Goal: Information Seeking & Learning: Learn about a topic

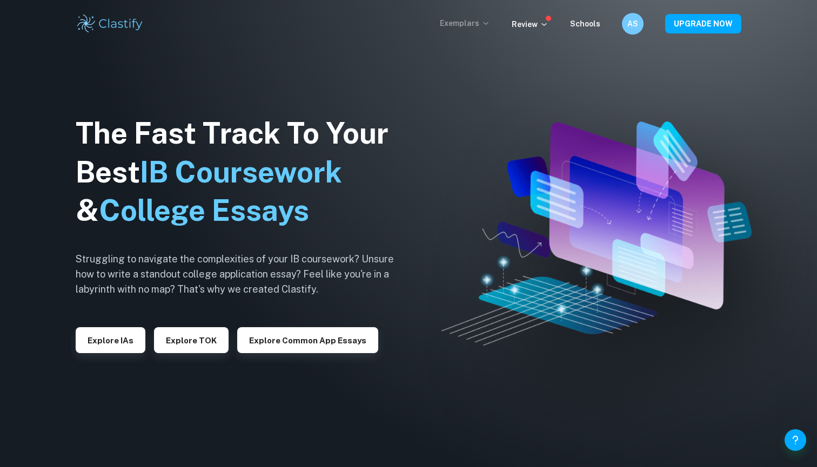
click at [458, 27] on p "Exemplars" at bounding box center [465, 23] width 50 height 12
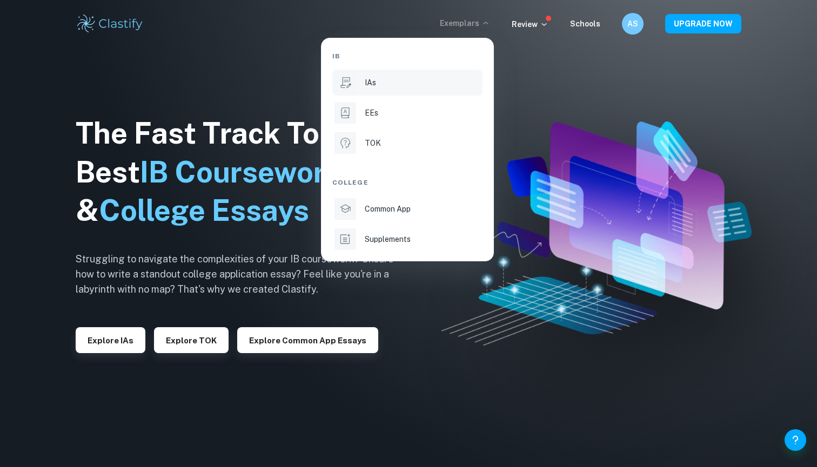
click at [415, 84] on div "IAs" at bounding box center [423, 83] width 116 height 12
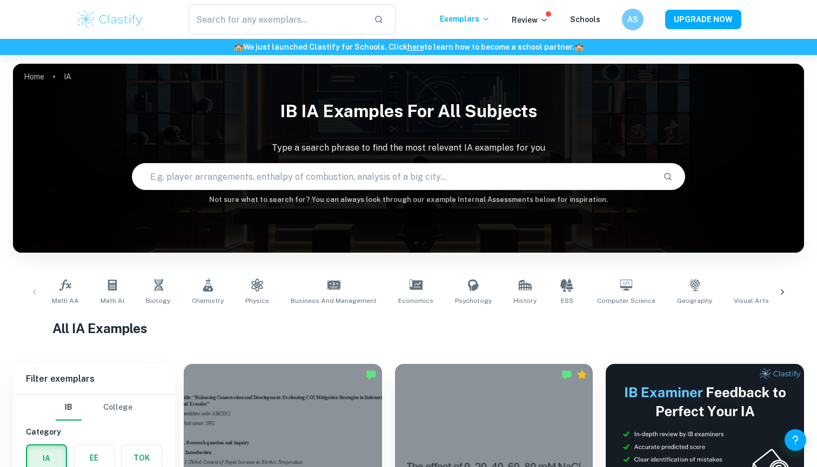
click at [338, 173] on input "text" at bounding box center [393, 176] width 522 height 30
type input "business ansoff"
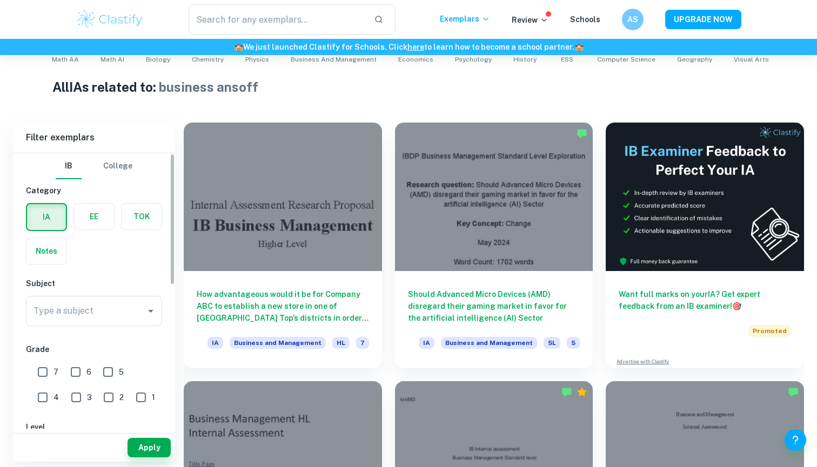
scroll to position [15, 0]
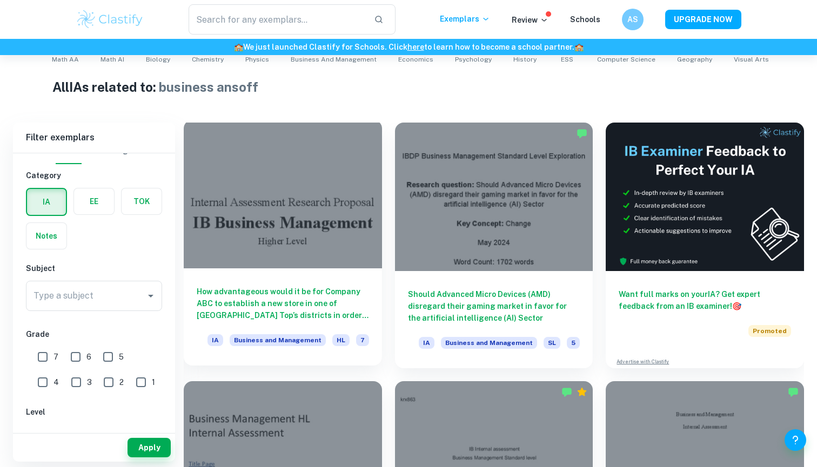
click at [296, 218] on div at bounding box center [283, 194] width 198 height 149
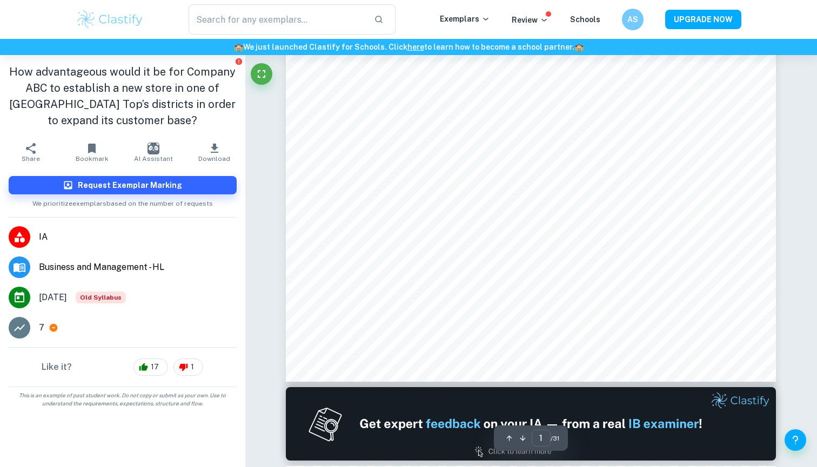
scroll to position [380, 0]
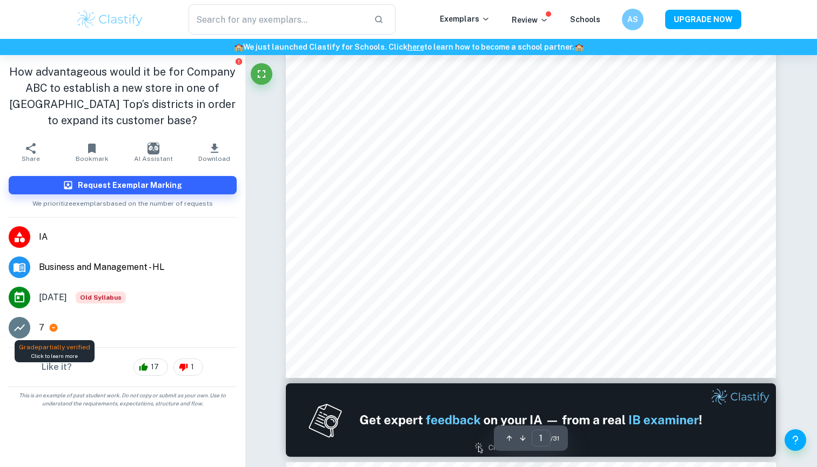
click at [56, 329] on icon at bounding box center [54, 328] width 8 height 8
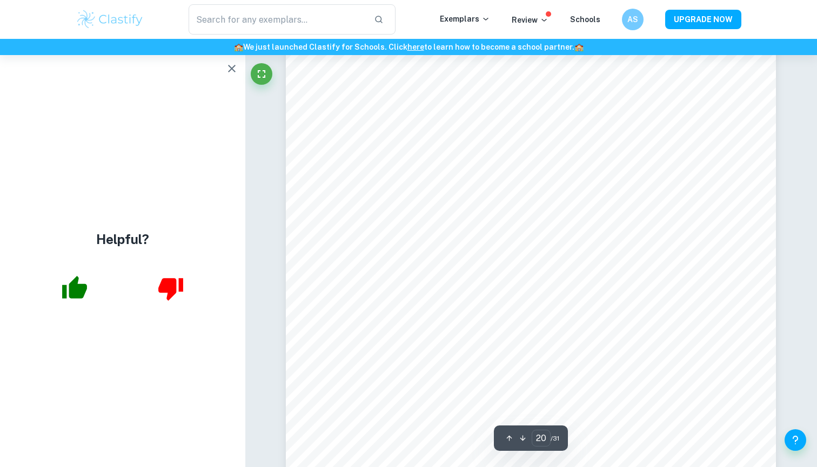
scroll to position [13730, 1]
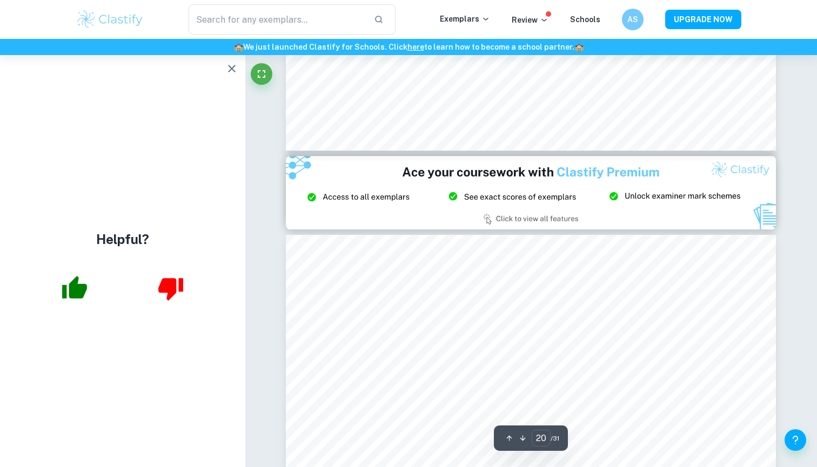
type input "21"
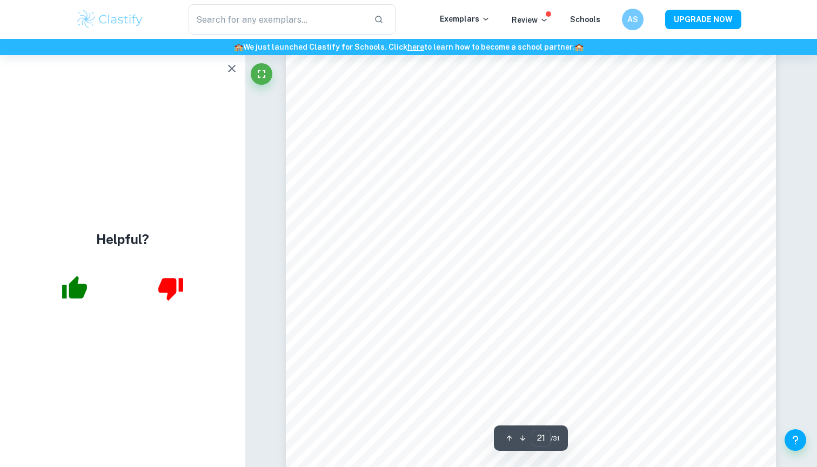
scroll to position [14639, 0]
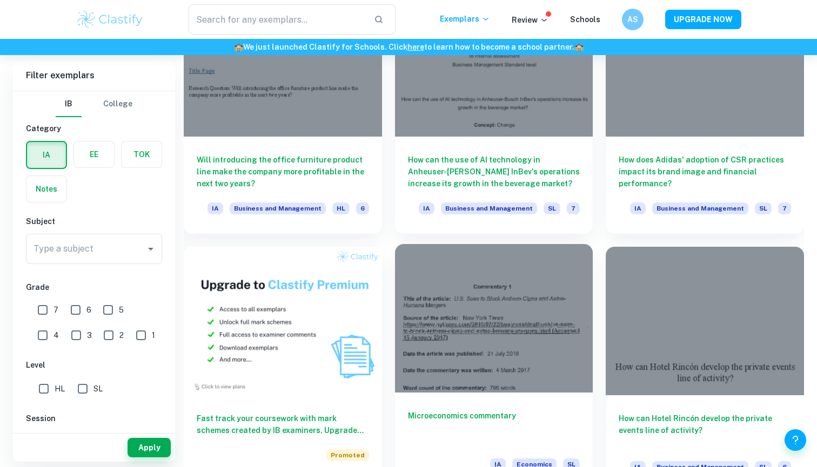
scroll to position [537, 0]
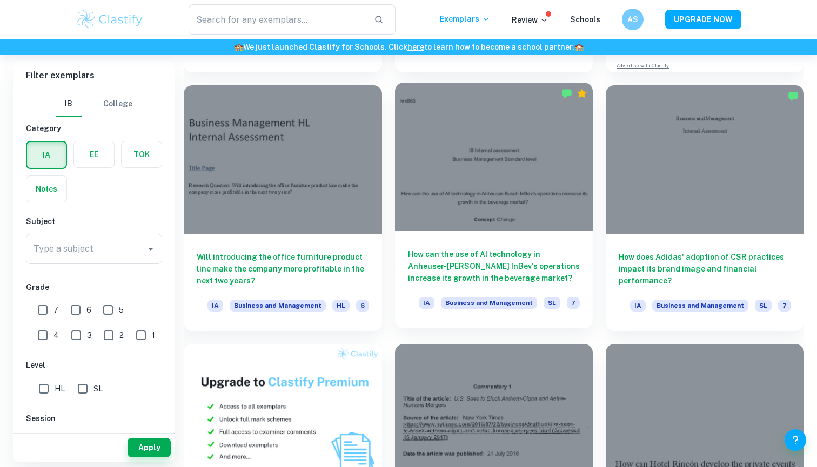
click at [469, 176] on div at bounding box center [494, 157] width 198 height 149
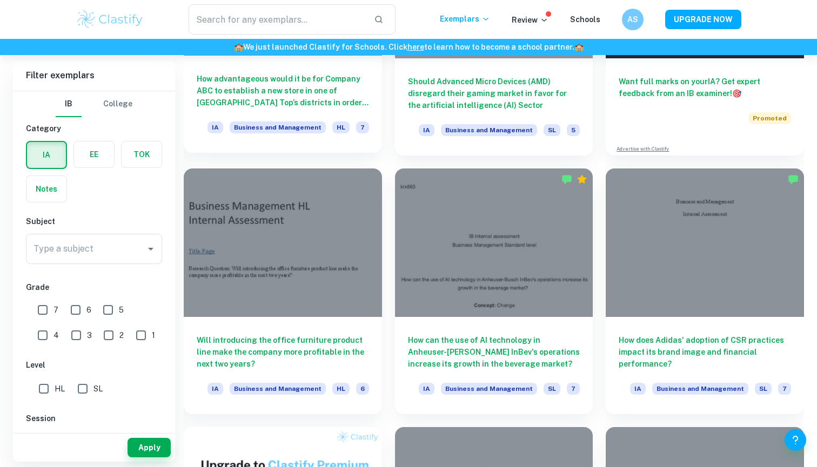
scroll to position [460, 0]
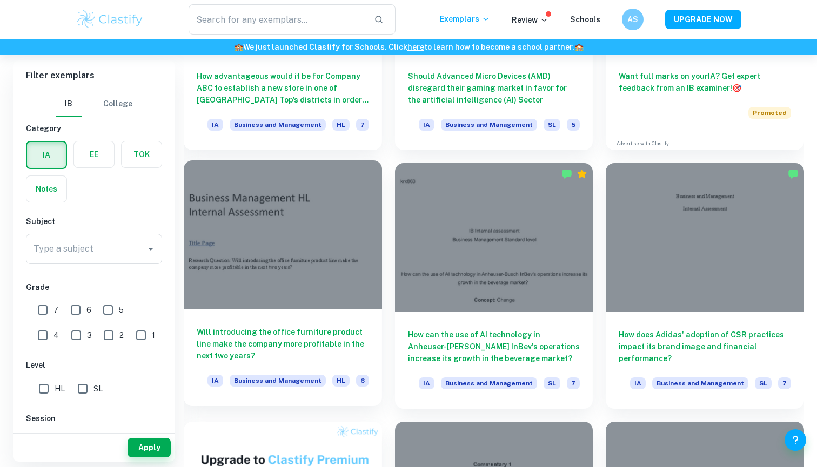
click at [331, 239] on div at bounding box center [283, 234] width 198 height 149
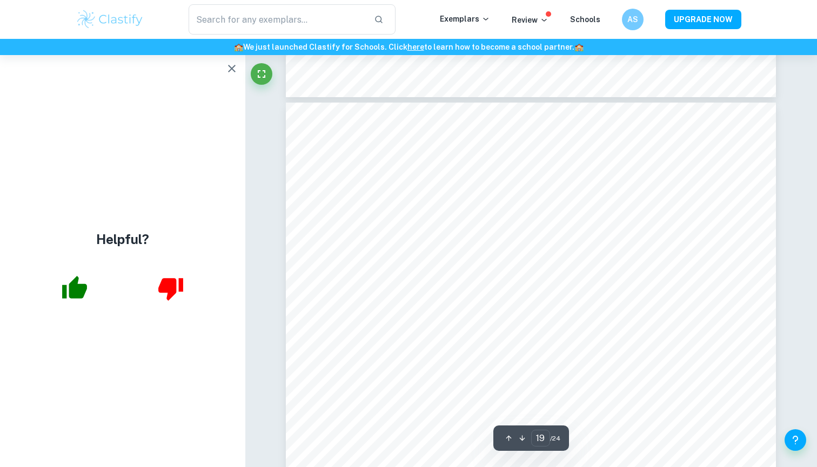
scroll to position [12822, 0]
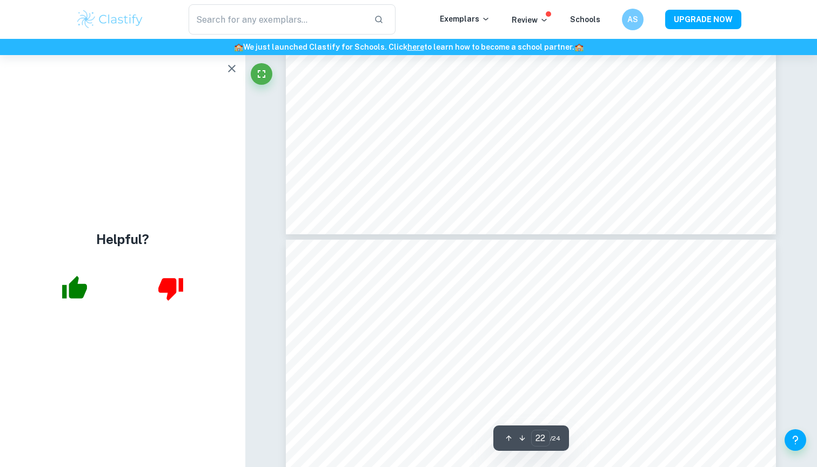
type input "23"
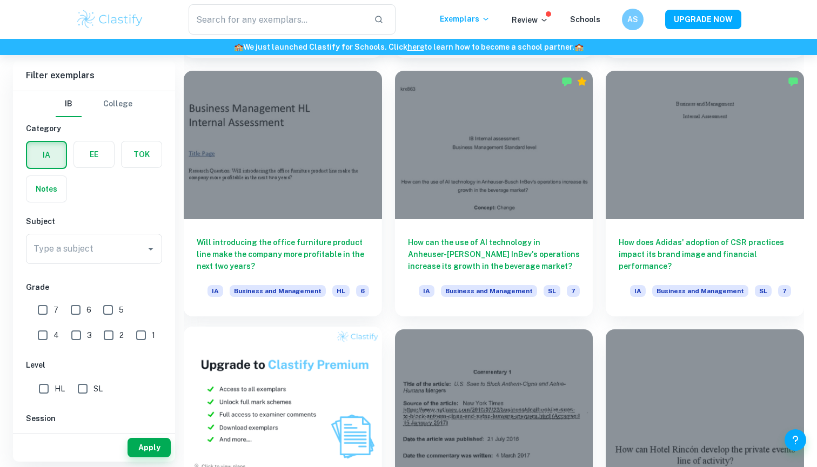
scroll to position [546, 0]
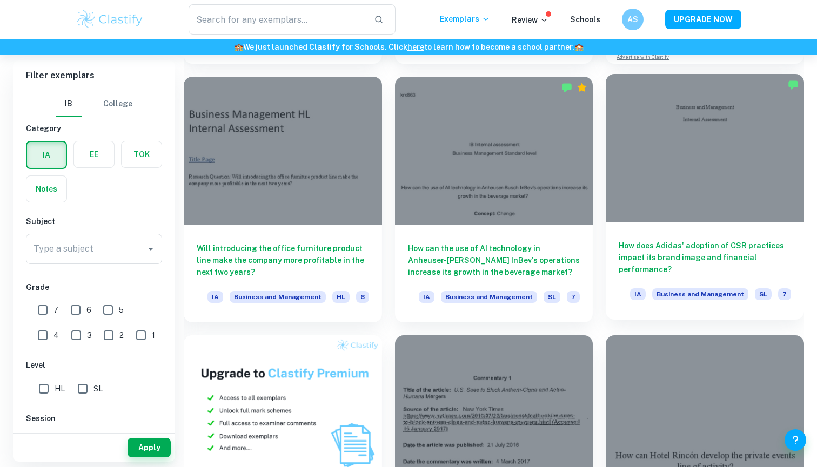
click at [682, 200] on div at bounding box center [704, 148] width 198 height 149
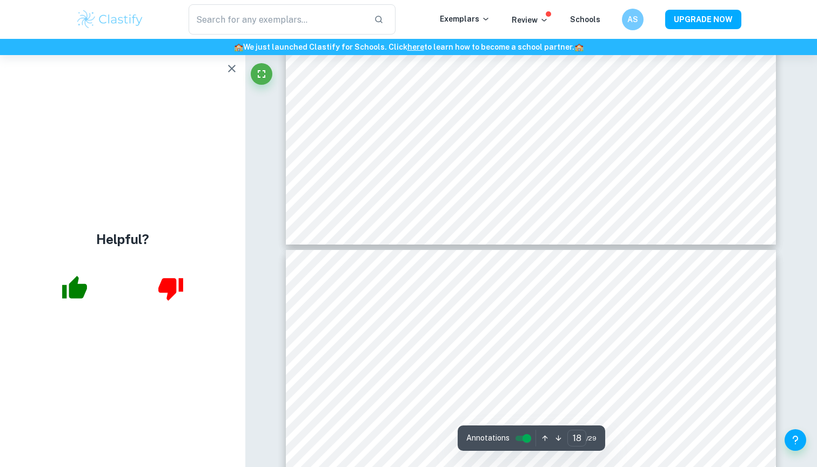
scroll to position [12608, 1]
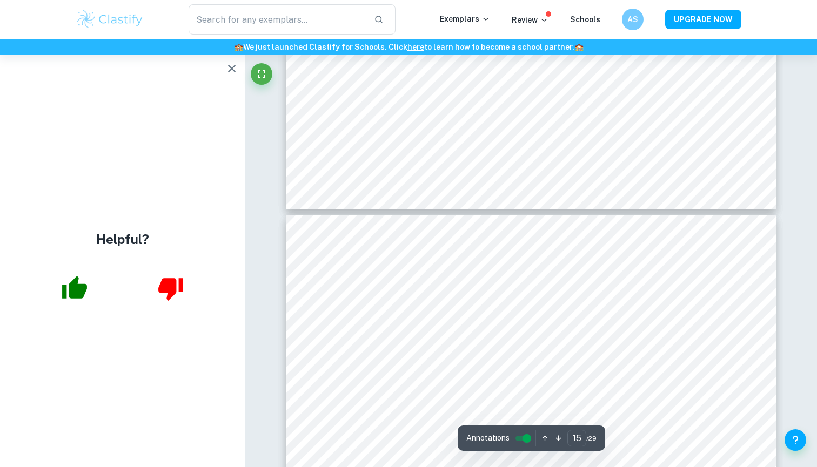
type input "16"
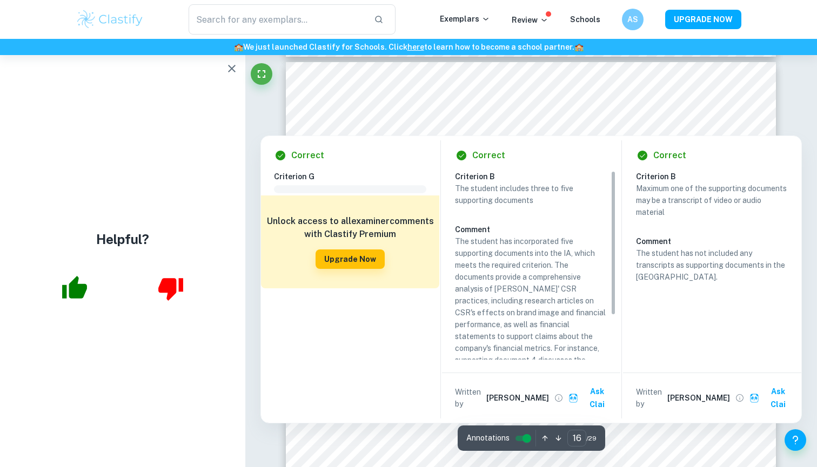
scroll to position [10766, 0]
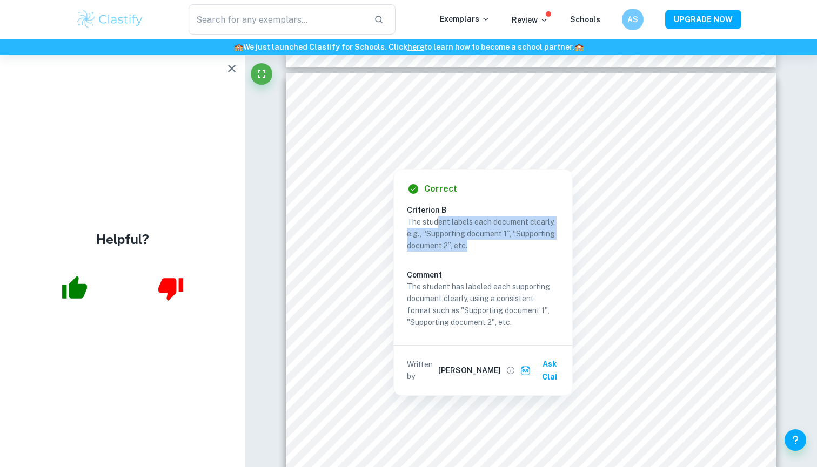
drag, startPoint x: 437, startPoint y: 223, endPoint x: 490, endPoint y: 250, distance: 58.9
click at [490, 250] on p "The student labels each document clearly, e.g., “Supporting document 1”, “Suppo…" at bounding box center [483, 234] width 152 height 36
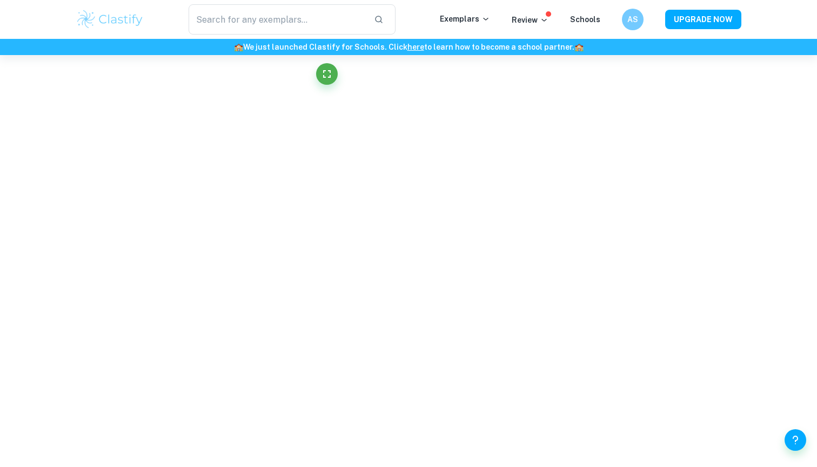
drag, startPoint x: 490, startPoint y: 250, endPoint x: 498, endPoint y: 119, distance: 131.0
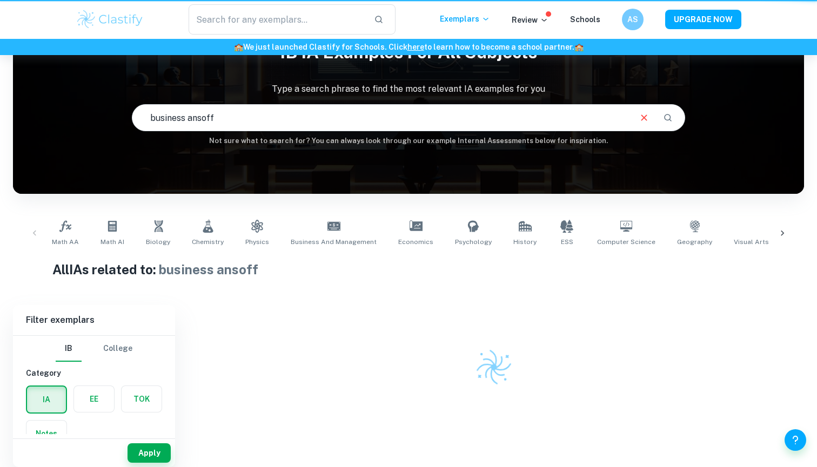
scroll to position [59, 0]
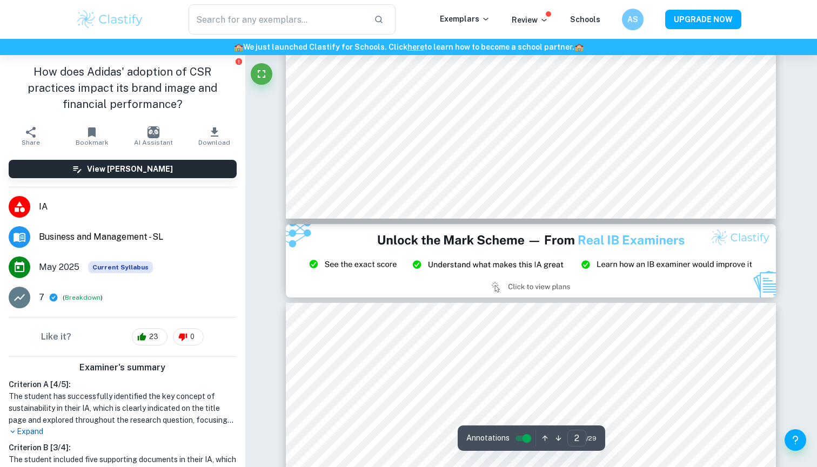
scroll to position [1192, 1]
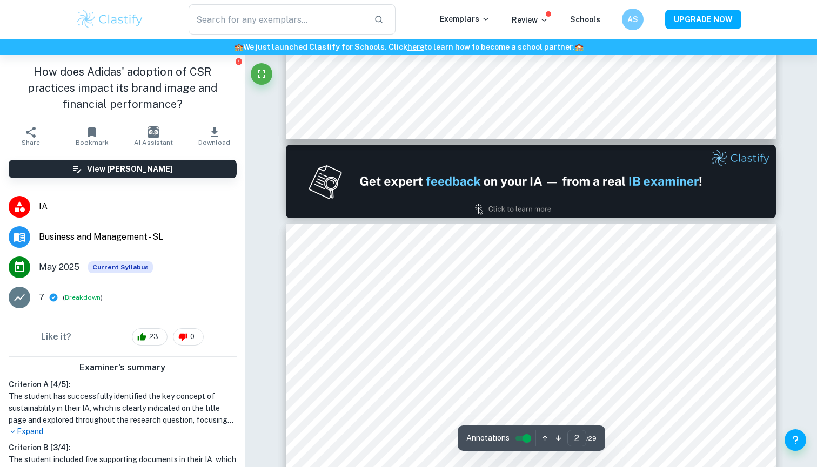
type input "1"
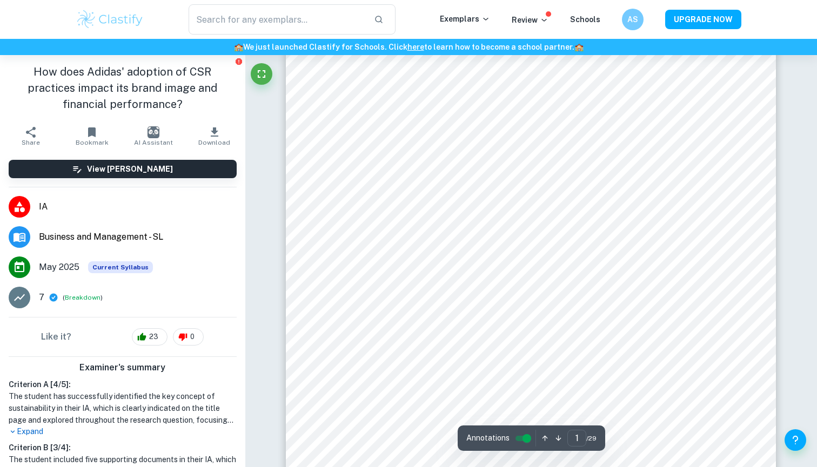
scroll to position [96, 0]
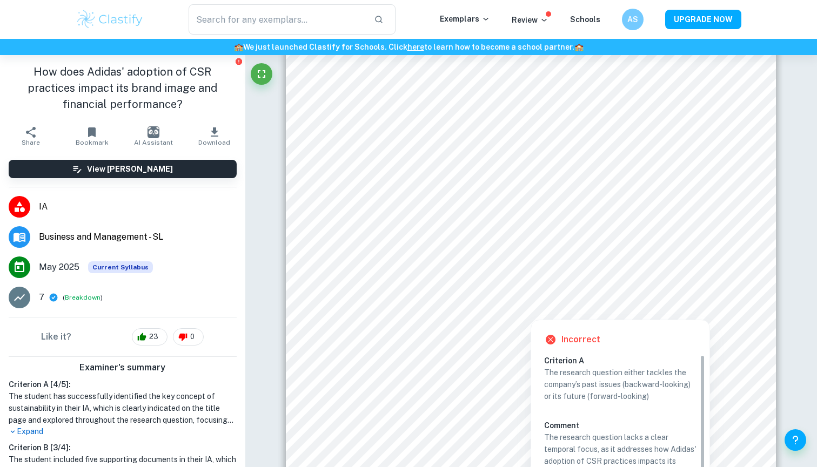
drag, startPoint x: 359, startPoint y: 296, endPoint x: 500, endPoint y: 295, distance: 140.4
click at [500, 295] on div at bounding box center [530, 298] width 348 height 13
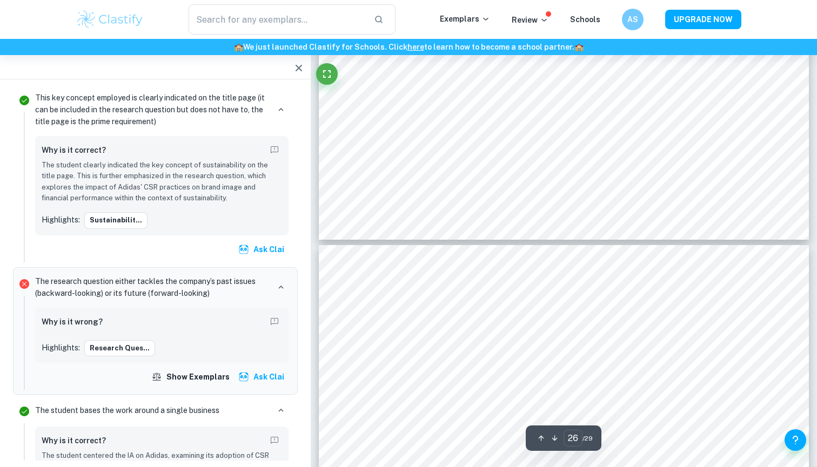
scroll to position [17735, 1]
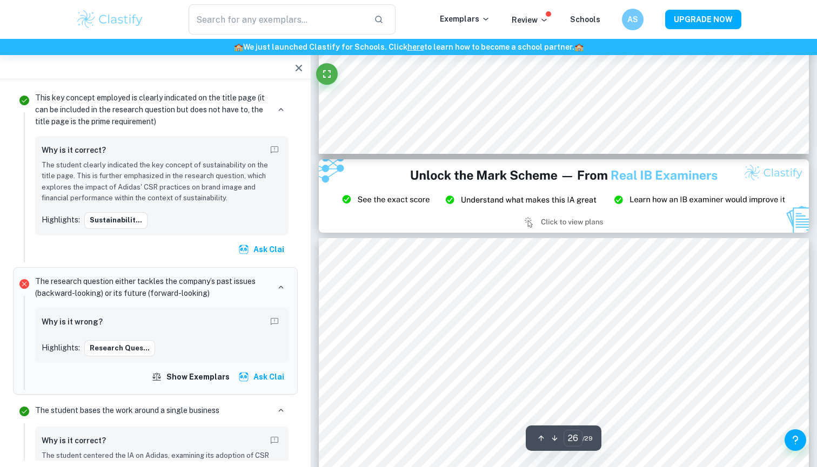
type input "27"
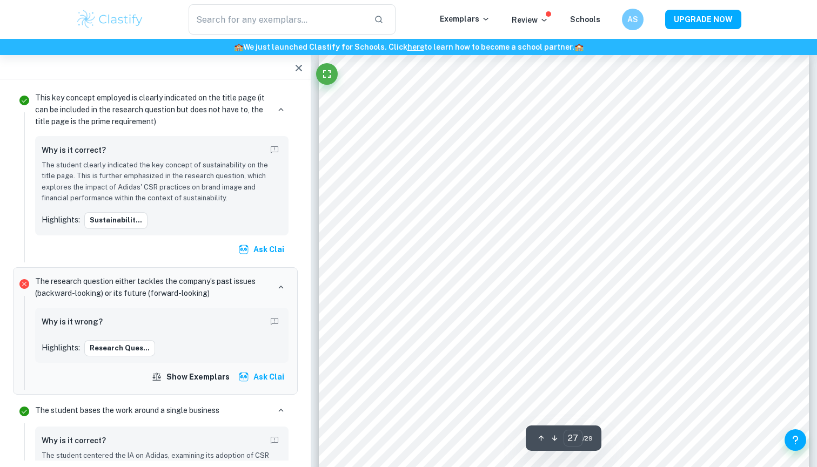
scroll to position [18614, 0]
